Goal: Find contact information: Obtain details needed to contact an individual or organization

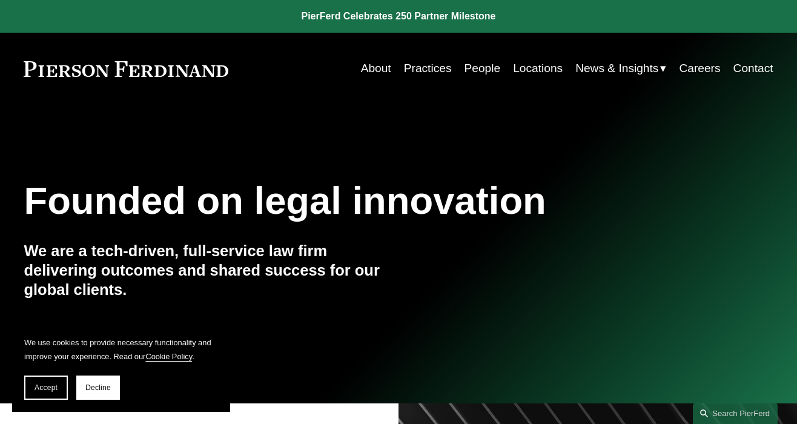
click at [495, 64] on link "People" at bounding box center [483, 68] width 36 height 23
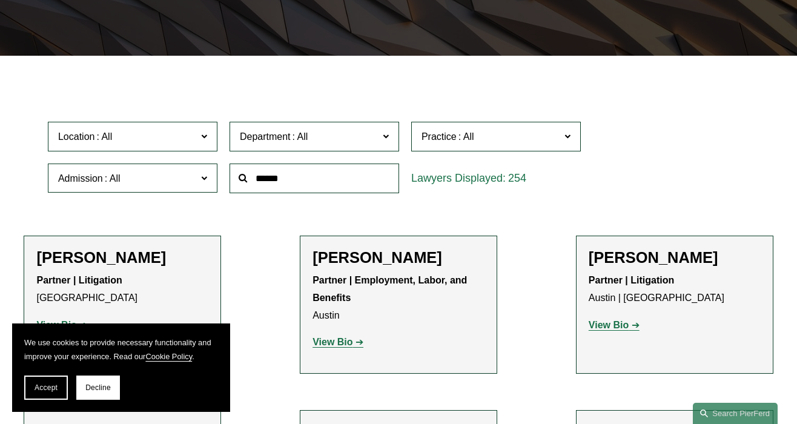
scroll to position [262, 0]
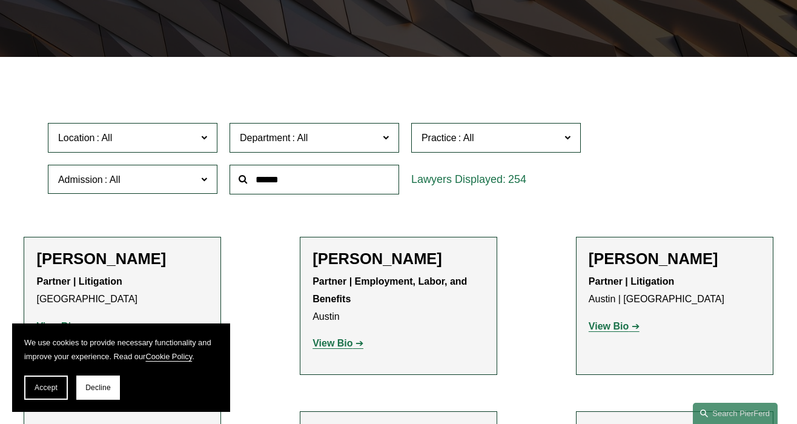
click at [305, 188] on input "text" at bounding box center [315, 180] width 170 height 30
type input "***"
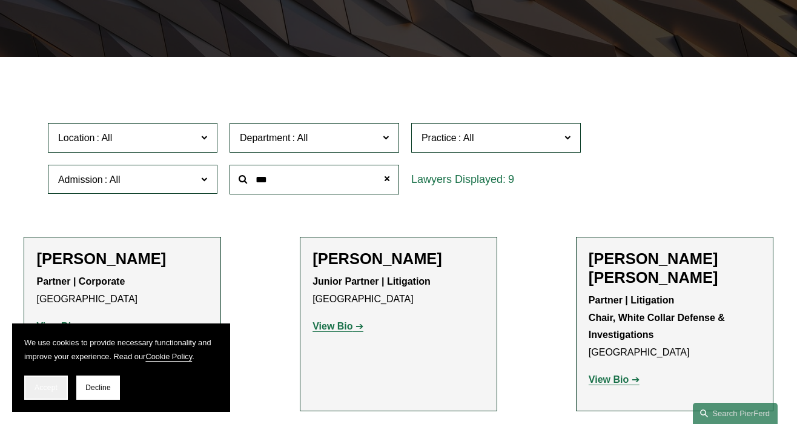
click at [47, 390] on span "Accept" at bounding box center [46, 387] width 23 height 8
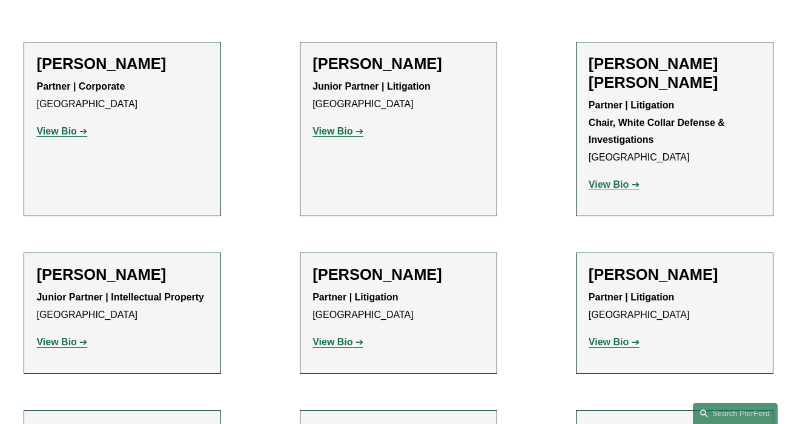
scroll to position [488, 0]
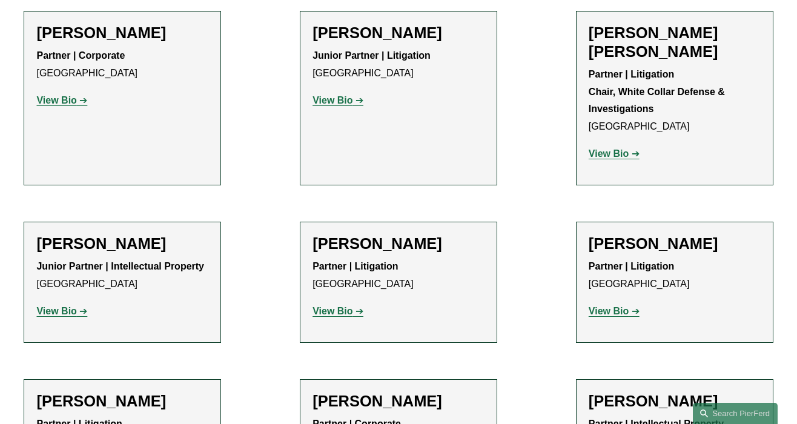
click at [611, 306] on strong "View Bio" at bounding box center [609, 311] width 40 height 10
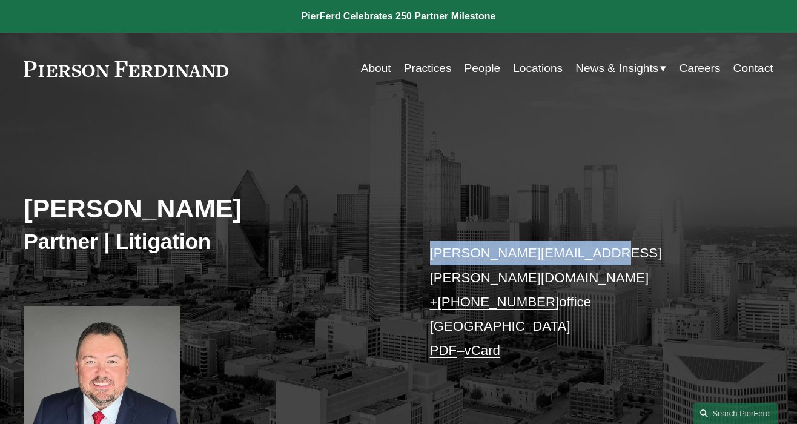
drag, startPoint x: 609, startPoint y: 261, endPoint x: 433, endPoint y: 267, distance: 176.4
click at [433, 267] on p "dan.mcguire@pierferd.com + 1.214.295.7272 office Dallas PDF – vCard" at bounding box center [586, 302] width 312 height 122
copy link "dan.mcguire@pierferd.com"
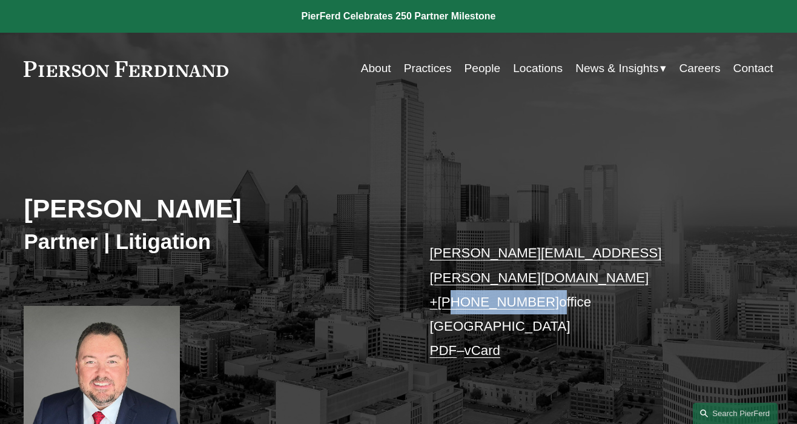
drag, startPoint x: 537, startPoint y: 282, endPoint x: 448, endPoint y: 285, distance: 88.5
click at [448, 285] on p "dan.mcguire@pierferd.com + 1.214.295.7272 office Dallas PDF – vCard" at bounding box center [586, 302] width 312 height 122
copy p "214.295.7272"
